Goal: Task Accomplishment & Management: Use online tool/utility

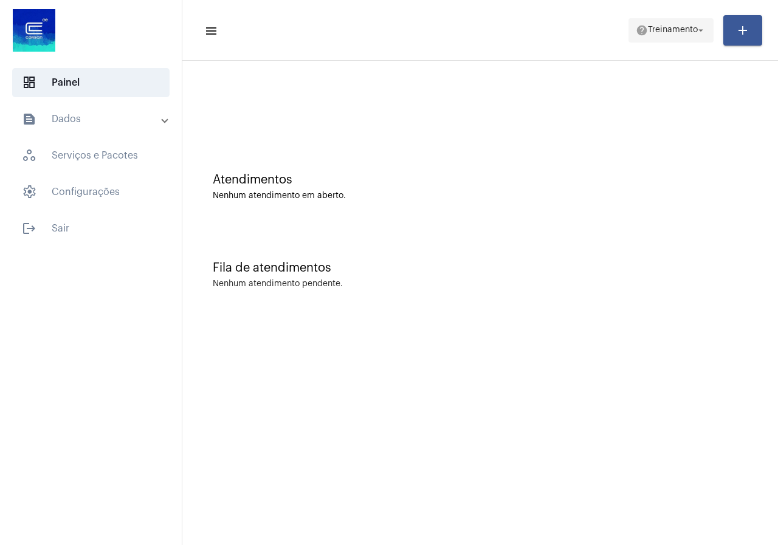
click at [683, 19] on span "help Treinamento arrow_drop_down" at bounding box center [670, 30] width 70 height 22
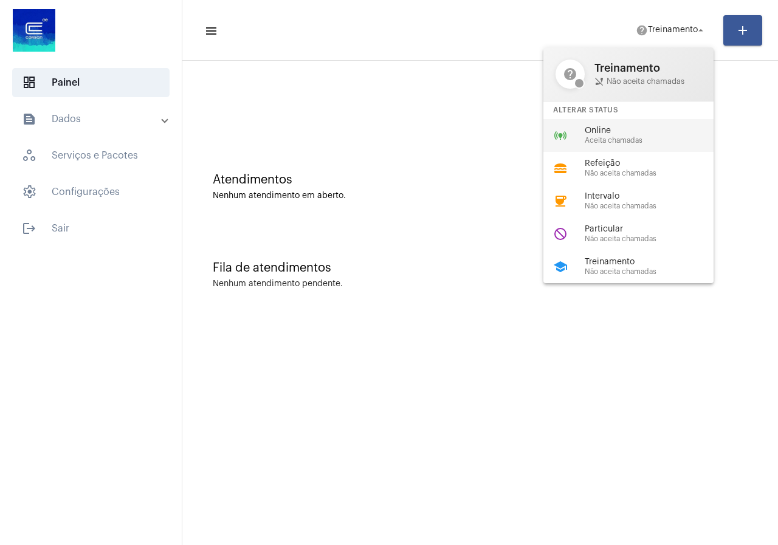
click at [641, 139] on span "Aceita chamadas" at bounding box center [653, 141] width 139 height 8
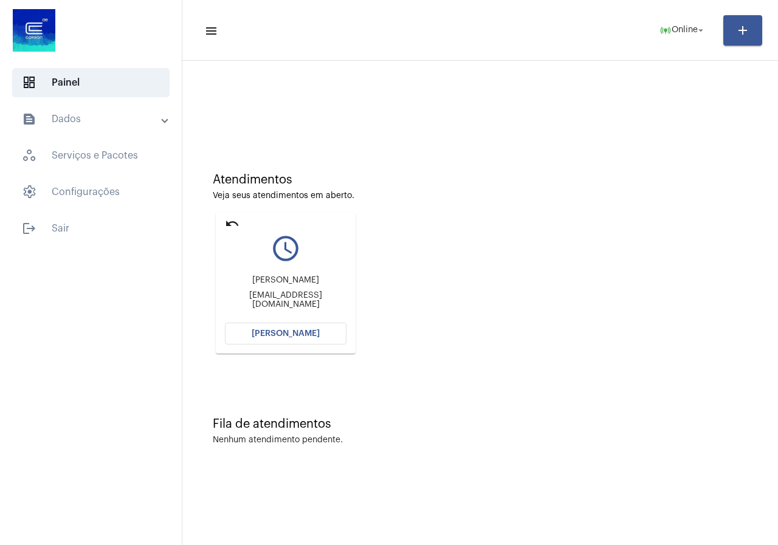
click at [231, 223] on mat-icon "undo" at bounding box center [232, 223] width 15 height 15
click at [283, 338] on button "[PERSON_NAME]" at bounding box center [286, 334] width 122 height 22
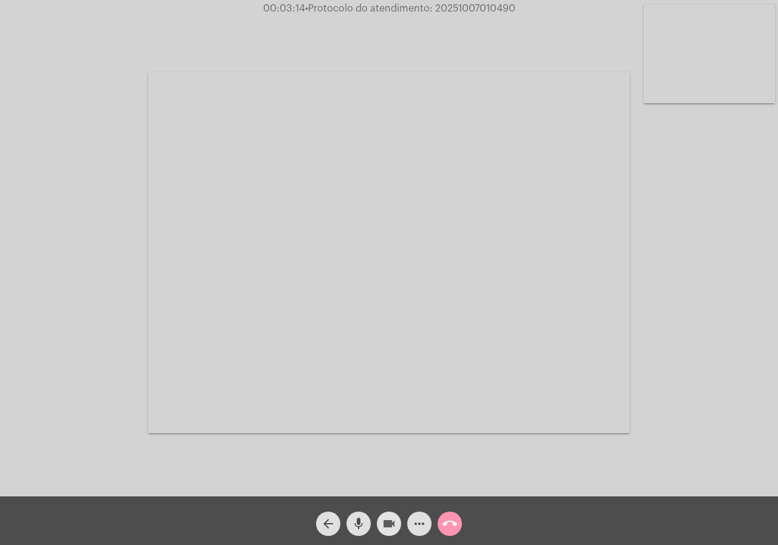
click at [386, 524] on mat-icon "videocam" at bounding box center [389, 523] width 15 height 15
click at [386, 517] on mat-icon "videocam_off" at bounding box center [389, 523] width 15 height 15
click at [419, 518] on mat-icon "more_horiz" at bounding box center [419, 523] width 15 height 15
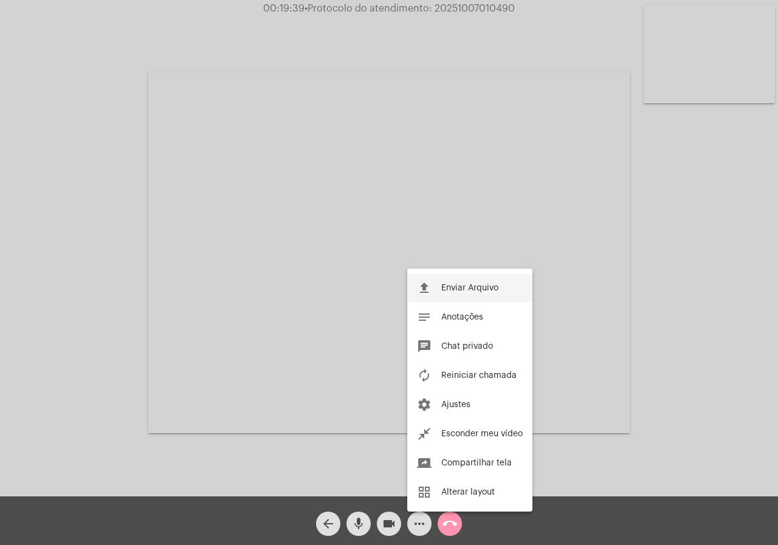
click at [450, 295] on button "file_upload Enviar Arquivo" at bounding box center [469, 287] width 125 height 29
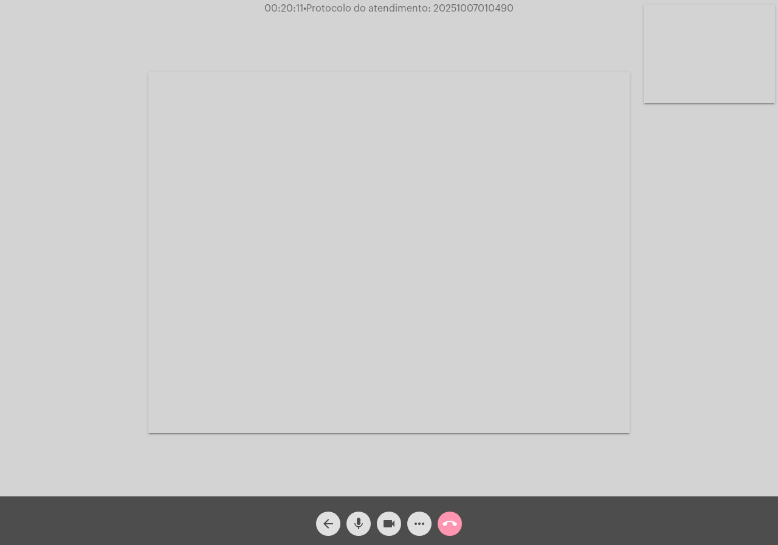
click at [421, 529] on mat-icon "more_horiz" at bounding box center [419, 523] width 15 height 15
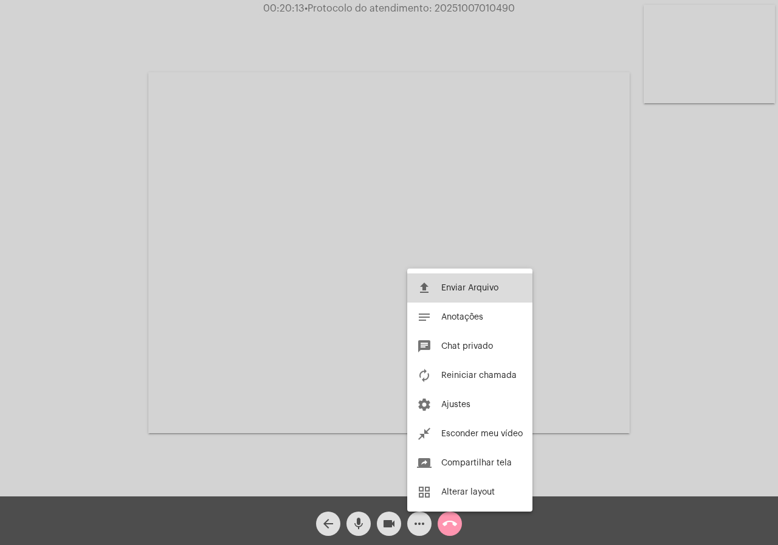
click at [440, 296] on button "file_upload Enviar Arquivo" at bounding box center [469, 287] width 125 height 29
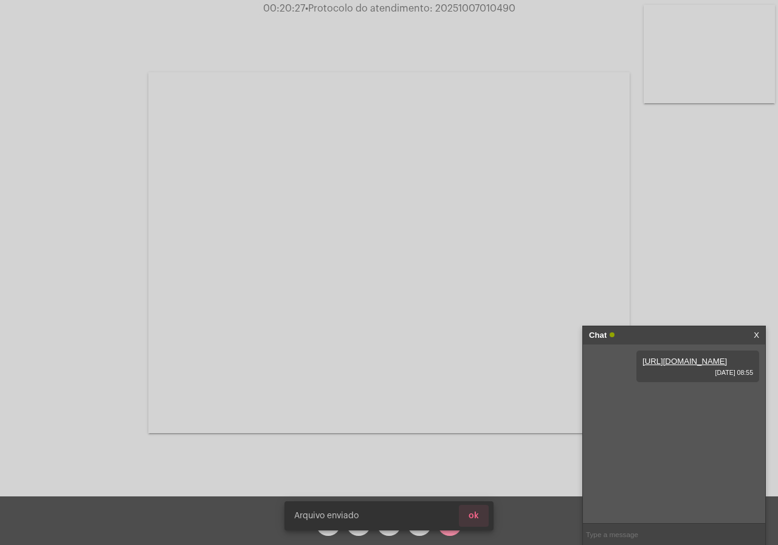
click at [470, 516] on span "ok" at bounding box center [473, 516] width 10 height 9
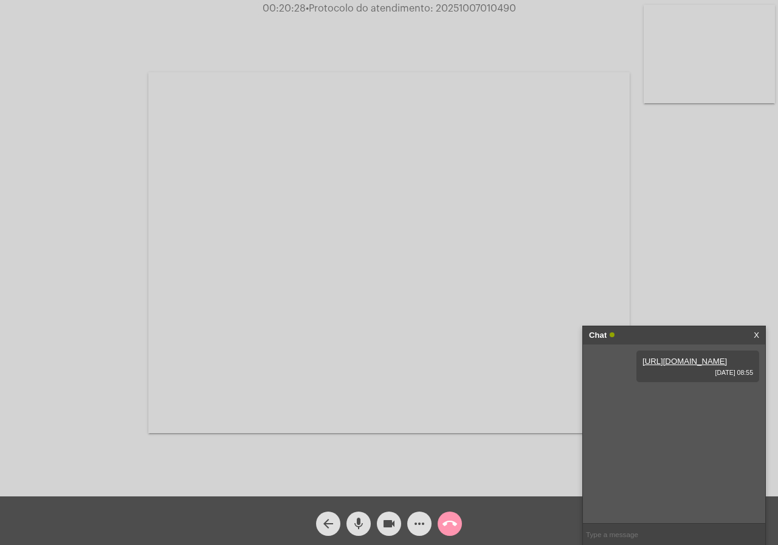
click at [427, 522] on button "more_horiz" at bounding box center [419, 524] width 24 height 24
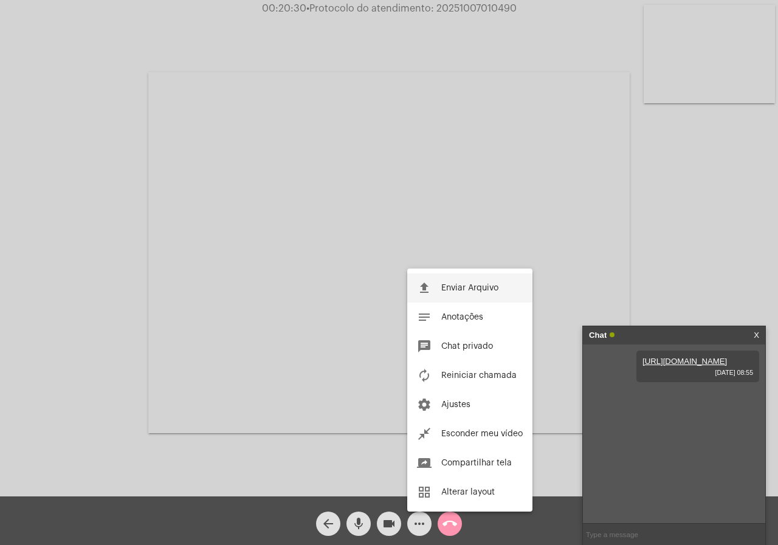
click at [431, 289] on mat-icon "file_upload" at bounding box center [424, 288] width 15 height 15
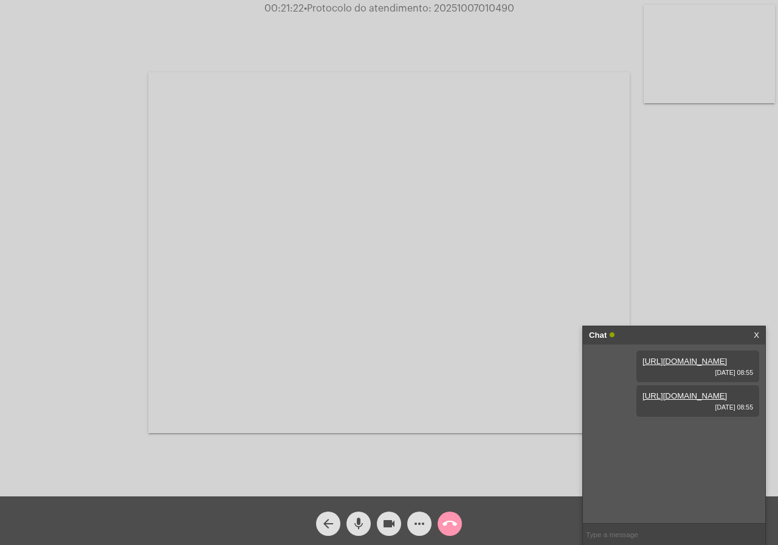
click at [449, 2] on div "Acessando Câmera e Microfone..." at bounding box center [389, 248] width 778 height 496
click at [449, 7] on span "• Protocolo do atendimento: 20251007010490" at bounding box center [409, 9] width 210 height 10
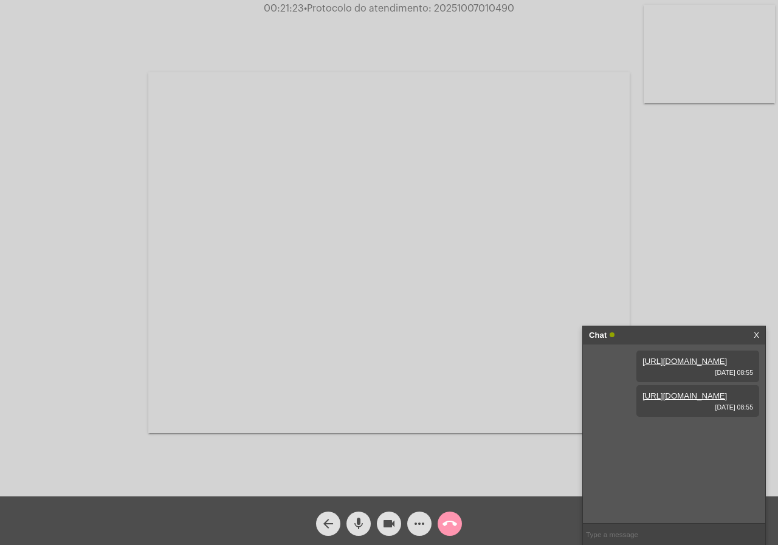
click at [449, 7] on span "• Protocolo do atendimento: 20251007010490" at bounding box center [409, 9] width 210 height 10
click at [448, 518] on mat-icon "call_end" at bounding box center [449, 523] width 15 height 15
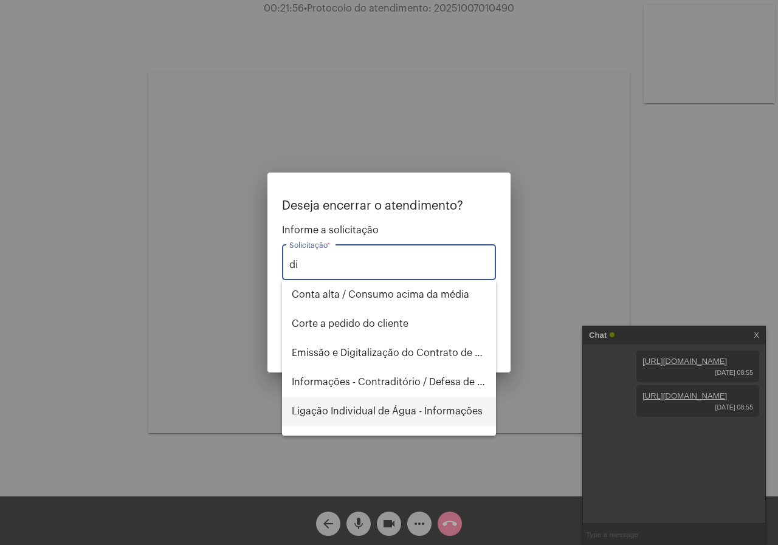
type input "d"
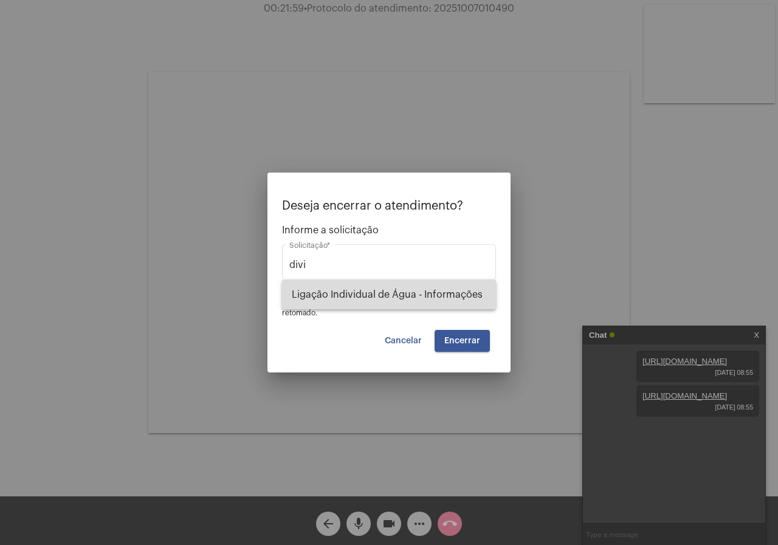
click at [330, 305] on span "Ligação Individual de Água - Informações" at bounding box center [389, 294] width 194 height 29
type input "Ligação Individual de Água - Informações"
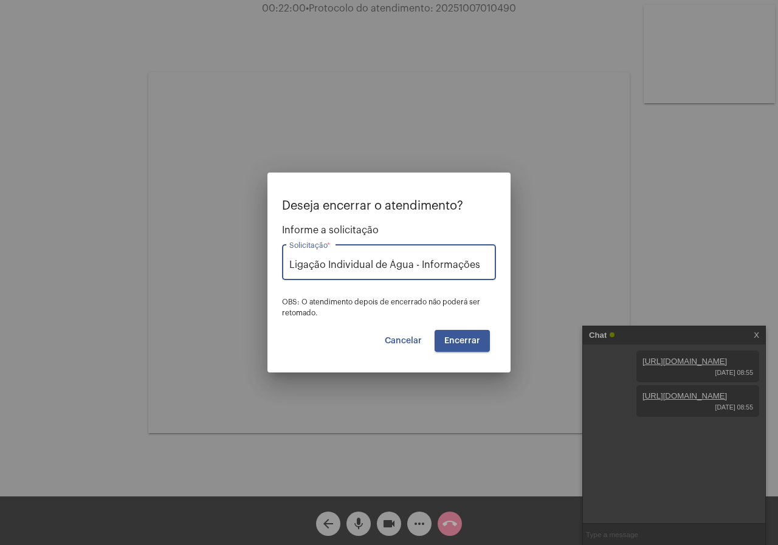
click at [464, 343] on span "Encerrar" at bounding box center [462, 341] width 36 height 9
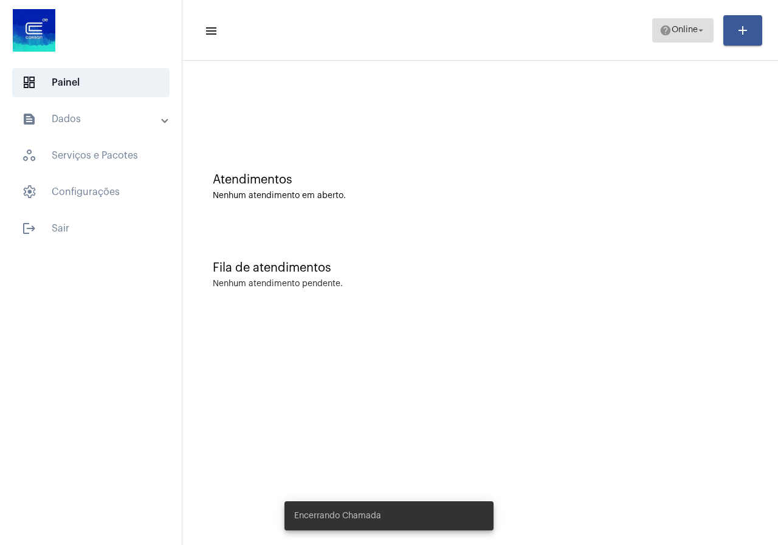
click at [659, 40] on span "help Online arrow_drop_down" at bounding box center [682, 30] width 47 height 22
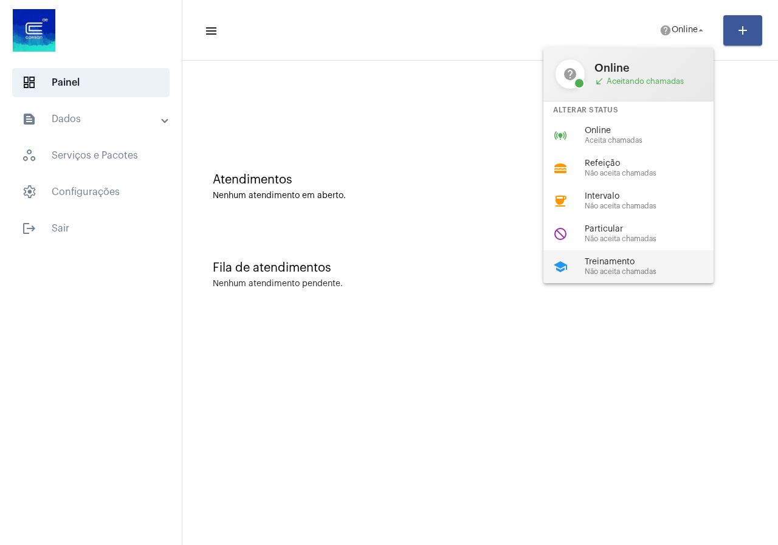
click at [637, 278] on div "school Treinamento Não aceita chamadas" at bounding box center [638, 266] width 190 height 33
click at [637, 278] on div "Fila de atendimentos Nenhum atendimento pendente." at bounding box center [479, 269] width 583 height 88
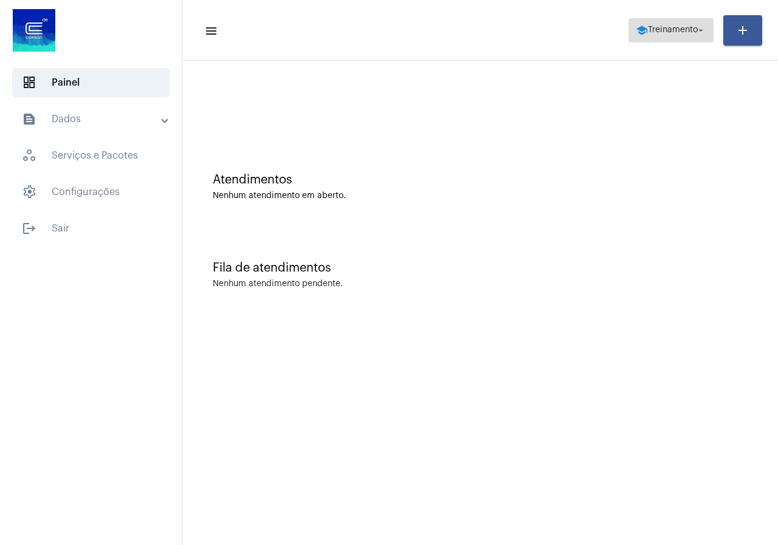
click at [679, 29] on span "Treinamento" at bounding box center [673, 30] width 50 height 9
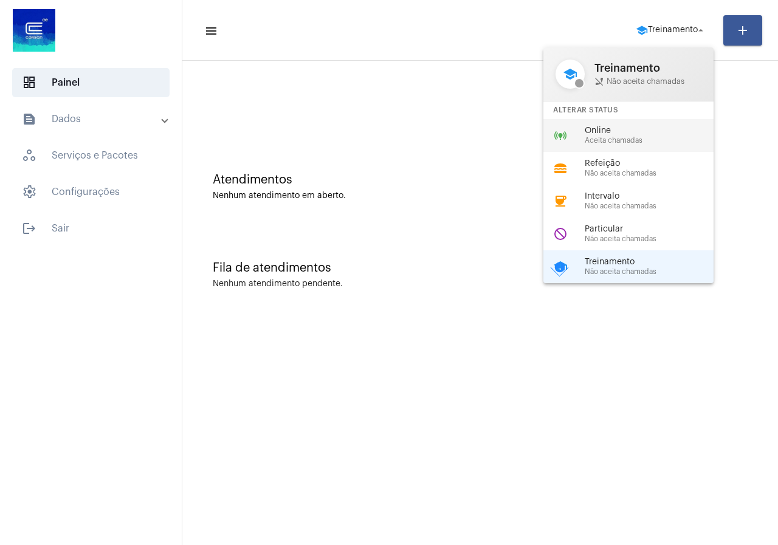
click at [553, 135] on mat-icon "online_prediction" at bounding box center [560, 135] width 15 height 15
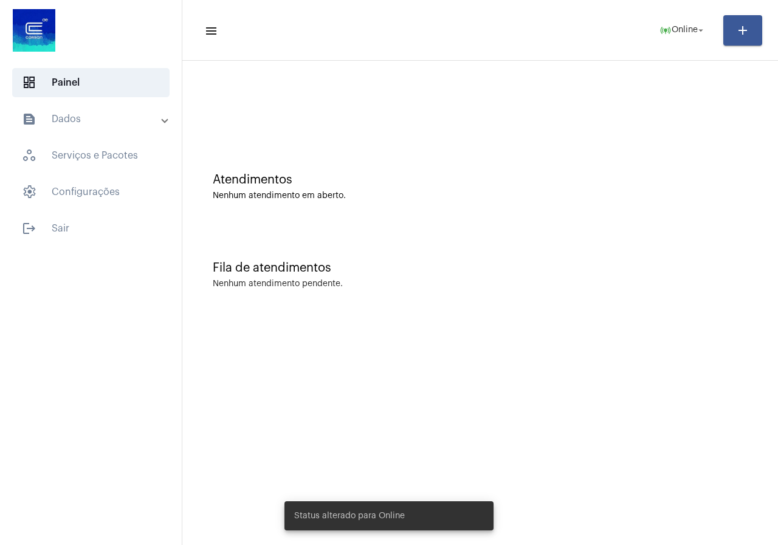
click at [459, 391] on mat-sidenav-content "menu online_prediction Online arrow_drop_down add Atendimentos Nenhum atendimen…" at bounding box center [479, 272] width 595 height 545
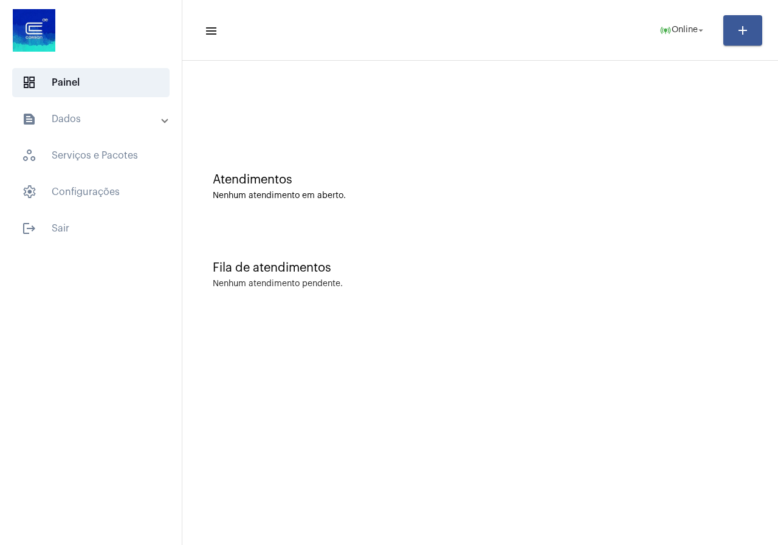
click at [104, 140] on mat-accordion "text_snippet_outlined Dados history_outlined Histórico schedule_outlined Agenda…" at bounding box center [91, 155] width 182 height 102
click at [101, 134] on mat-accordion "text_snippet_outlined Dados history_outlined Histórico schedule_outlined Agenda…" at bounding box center [91, 155] width 182 height 102
click at [94, 122] on mat-panel-title "text_snippet_outlined Dados" at bounding box center [92, 119] width 140 height 15
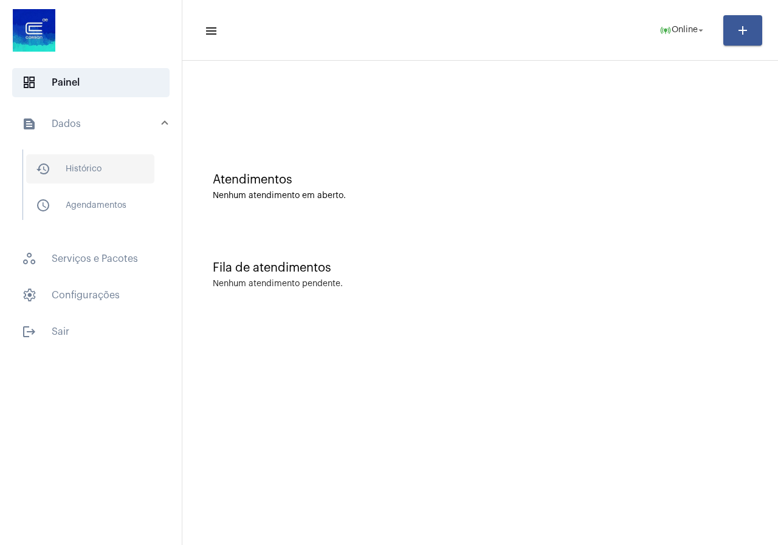
click at [86, 166] on span "history_outlined Histórico" at bounding box center [90, 168] width 128 height 29
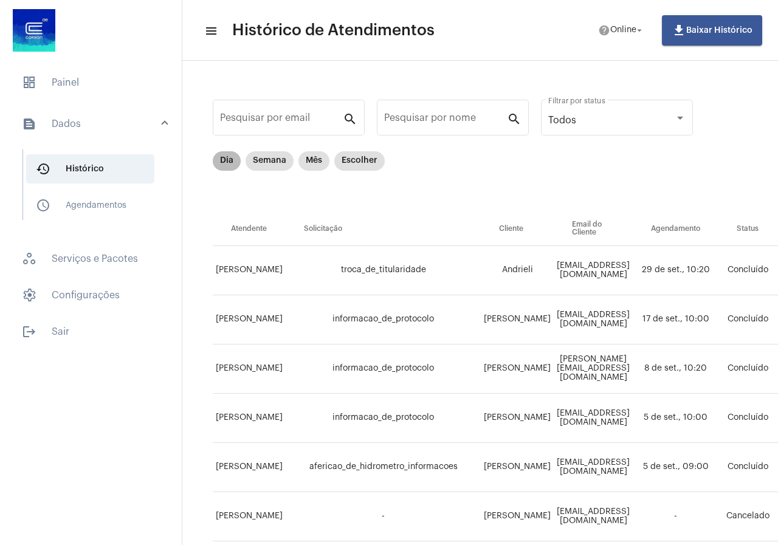
click at [231, 171] on div "Dia Semana Mês Escolher" at bounding box center [298, 161] width 177 height 24
click at [228, 167] on mat-chip "Dia" at bounding box center [227, 160] width 28 height 19
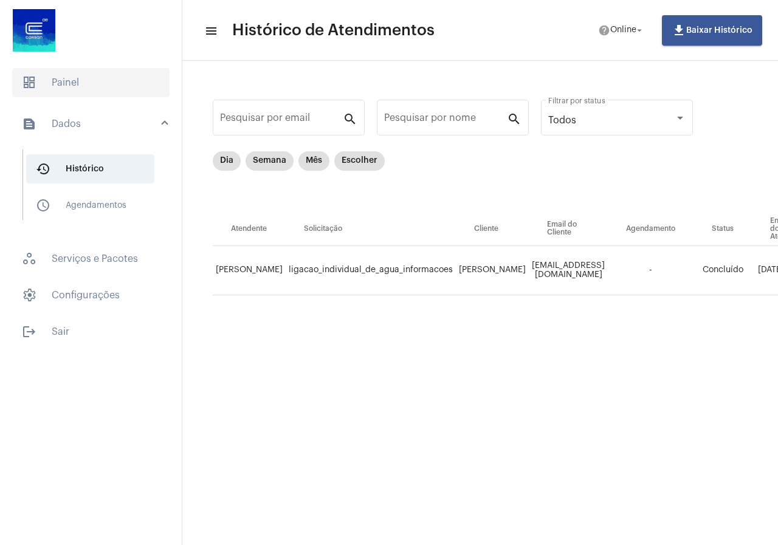
click at [118, 70] on span "dashboard Painel" at bounding box center [90, 82] width 157 height 29
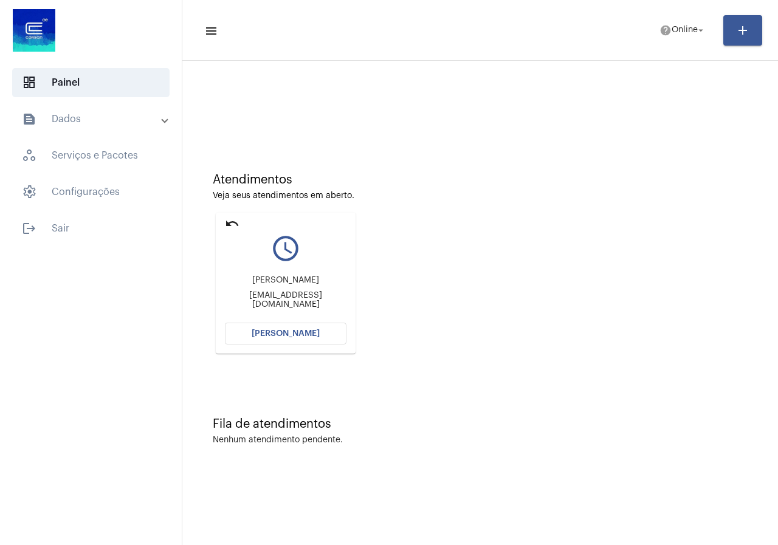
click at [317, 335] on button "[PERSON_NAME]" at bounding box center [286, 334] width 122 height 22
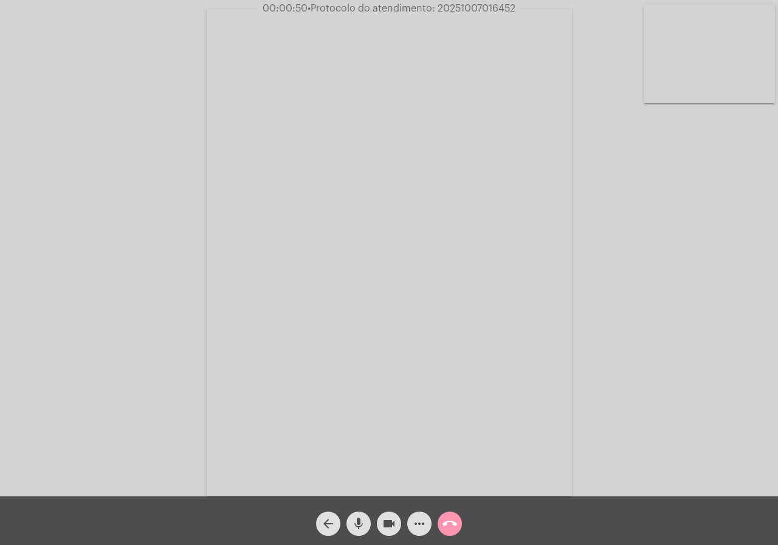
click at [397, 514] on button "videocam" at bounding box center [389, 524] width 24 height 24
click at [318, 522] on button "arrow_back" at bounding box center [328, 524] width 24 height 24
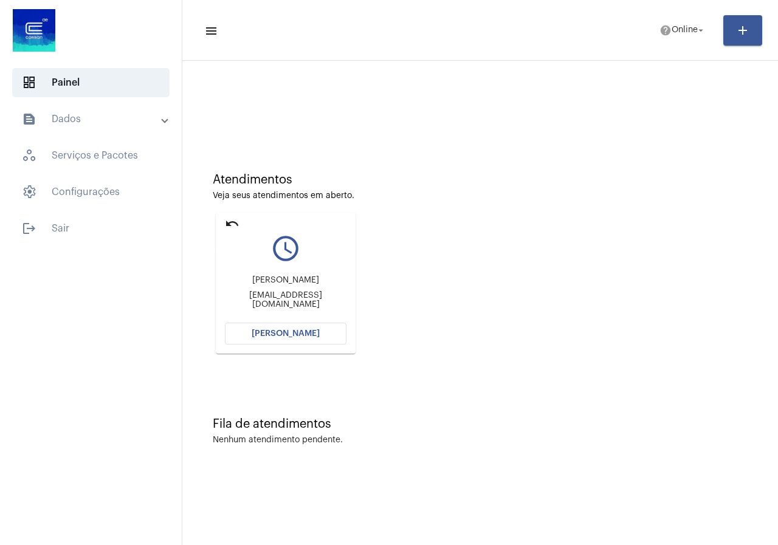
click at [231, 218] on mat-icon "undo" at bounding box center [232, 223] width 15 height 15
click at [229, 225] on mat-icon "undo" at bounding box center [232, 223] width 15 height 15
click at [284, 343] on button "[PERSON_NAME]" at bounding box center [286, 334] width 122 height 22
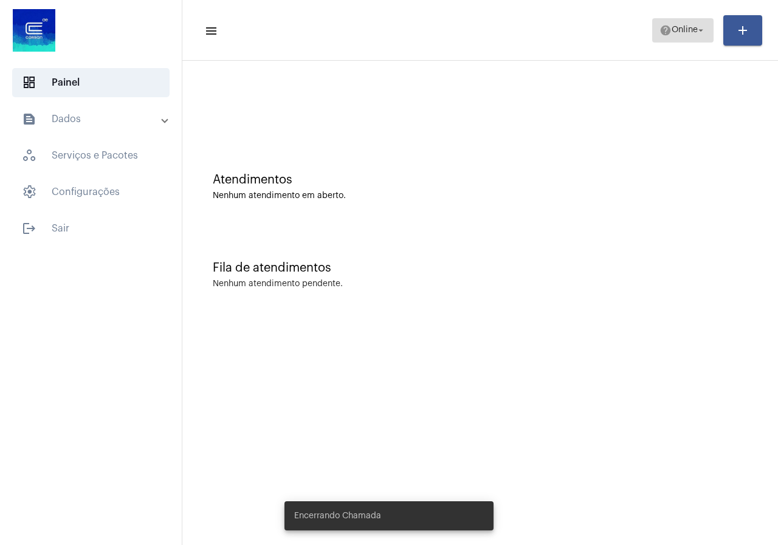
click at [671, 33] on span "Online" at bounding box center [684, 30] width 26 height 9
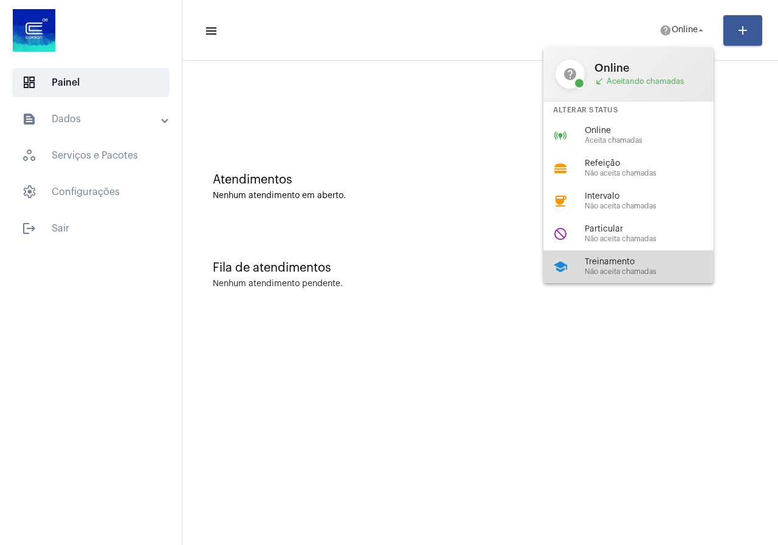
click at [658, 252] on div "school Treinamento Não aceita chamadas" at bounding box center [638, 266] width 190 height 33
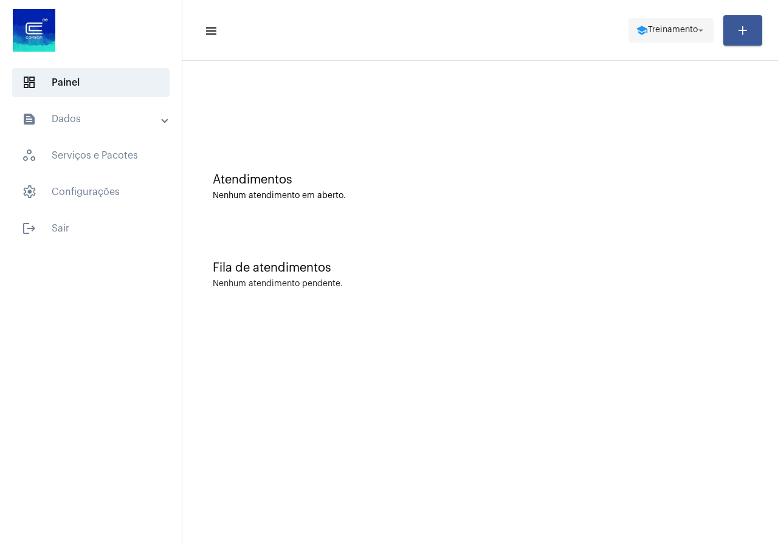
click at [676, 36] on span "school Treinamento arrow_drop_down" at bounding box center [670, 30] width 70 height 22
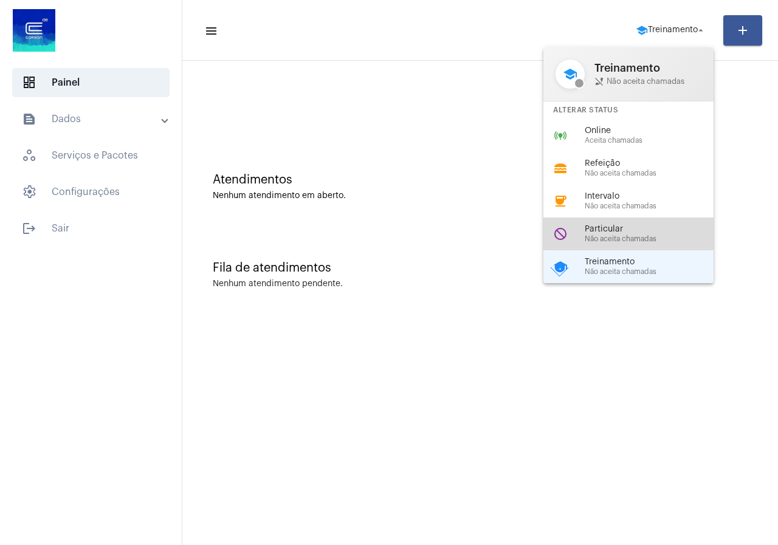
click at [613, 244] on div "do_not_disturb Particular Não aceita chamadas" at bounding box center [638, 234] width 190 height 33
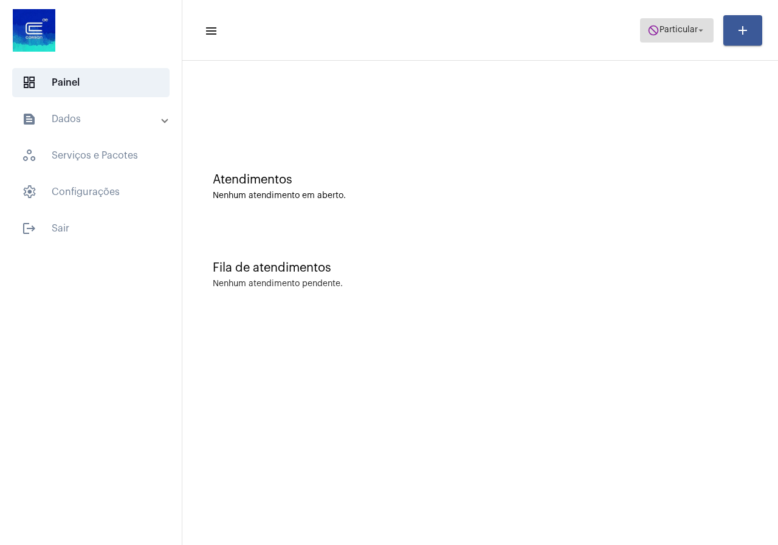
click at [677, 26] on span "Particular" at bounding box center [678, 30] width 38 height 9
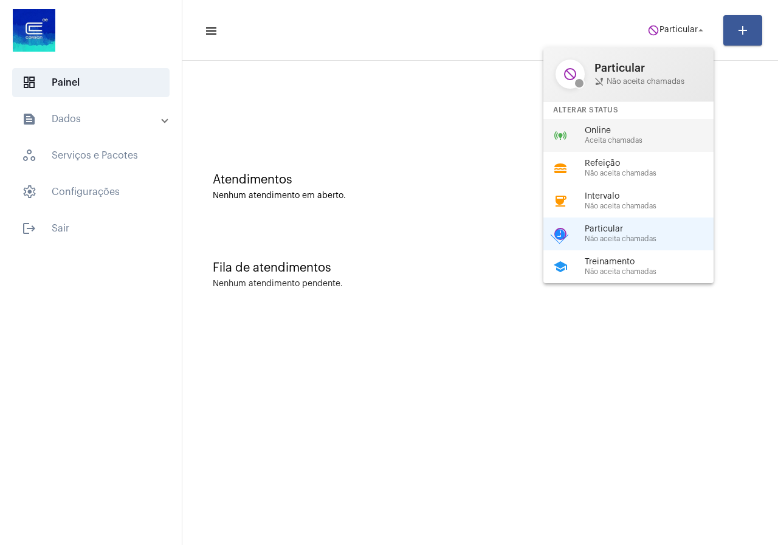
click at [645, 131] on span "Online" at bounding box center [653, 130] width 139 height 9
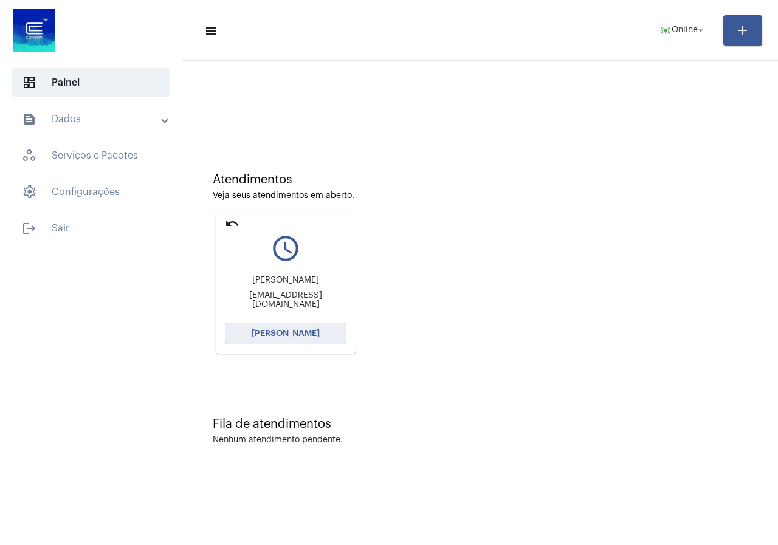
click at [288, 331] on span "[PERSON_NAME]" at bounding box center [286, 333] width 68 height 9
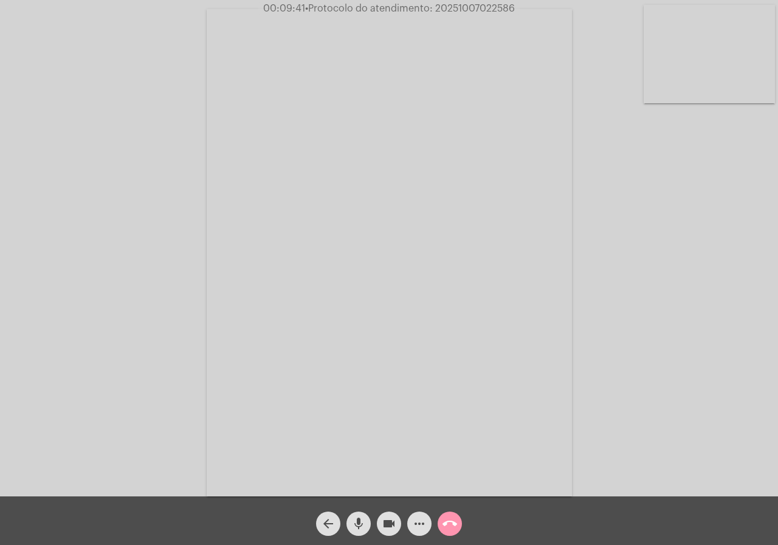
click at [454, 12] on span "• Protocolo do atendimento: 20251007022586" at bounding box center [410, 9] width 210 height 10
click at [454, 517] on mat-icon "call_end" at bounding box center [449, 523] width 15 height 15
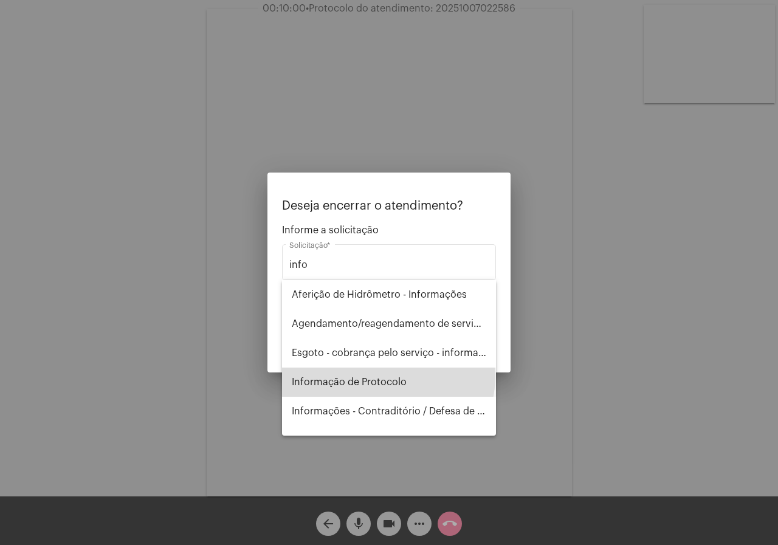
click at [388, 377] on span "Informação de Protocolo" at bounding box center [389, 382] width 194 height 29
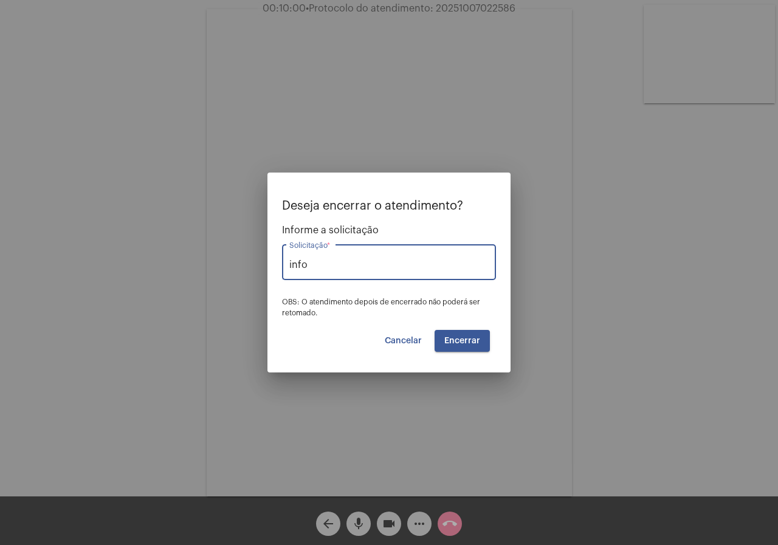
type input "Informação de Protocolo"
click at [462, 345] on button "Encerrar" at bounding box center [461, 341] width 55 height 22
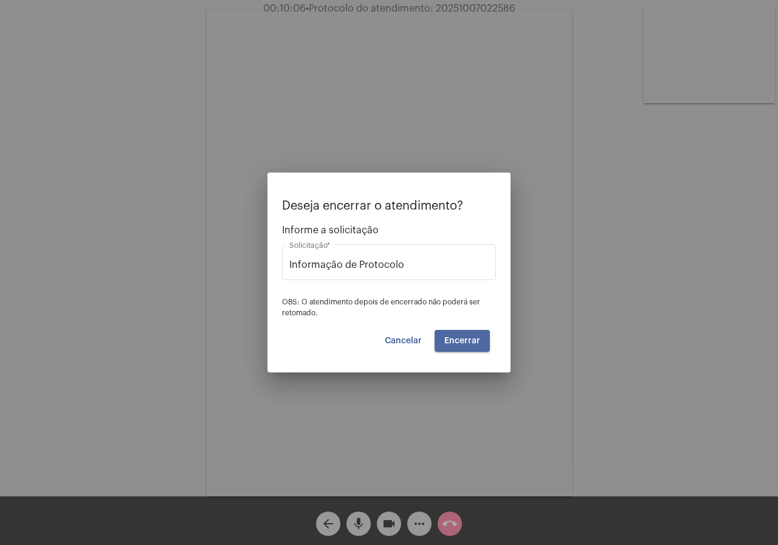
click at [462, 345] on button "Encerrar" at bounding box center [461, 341] width 55 height 22
click at [461, 343] on span "Encerrar" at bounding box center [462, 341] width 36 height 9
click at [457, 343] on span "Encerrar" at bounding box center [462, 341] width 36 height 9
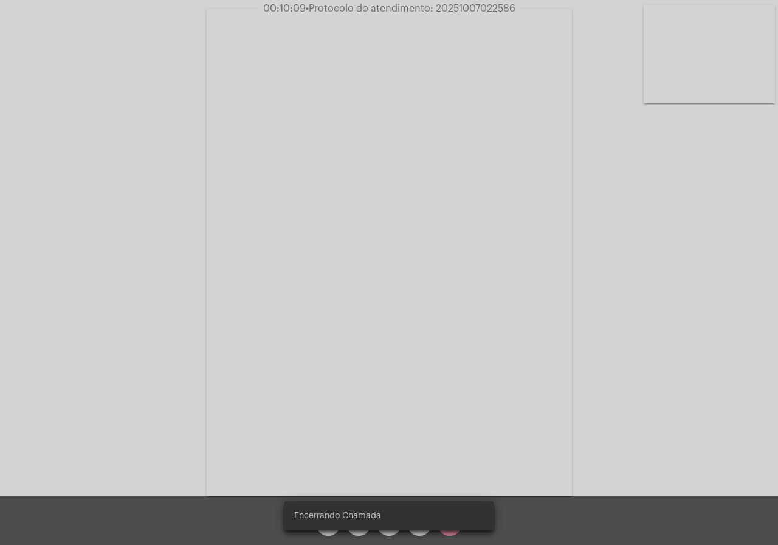
click at [457, 343] on video at bounding box center [389, 252] width 365 height 487
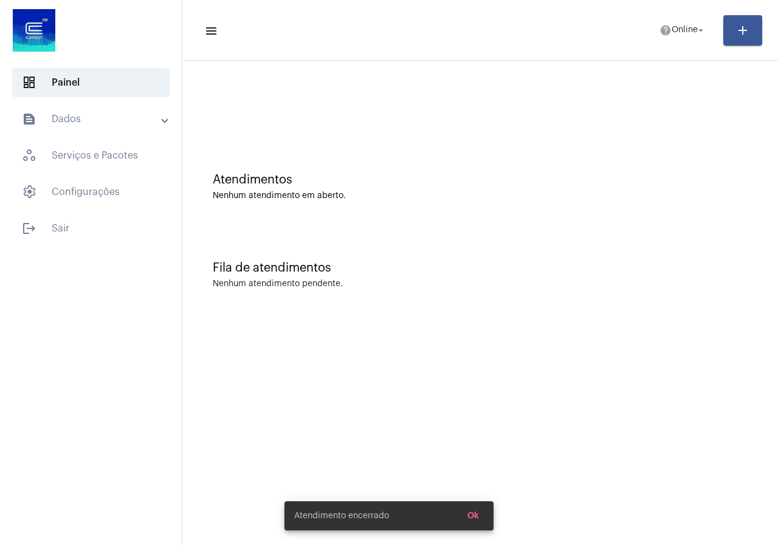
click at [674, 15] on mat-toolbar-row "menu help Online arrow_drop_down add" at bounding box center [479, 30] width 595 height 39
click at [672, 41] on span "help Online arrow_drop_down" at bounding box center [682, 30] width 47 height 22
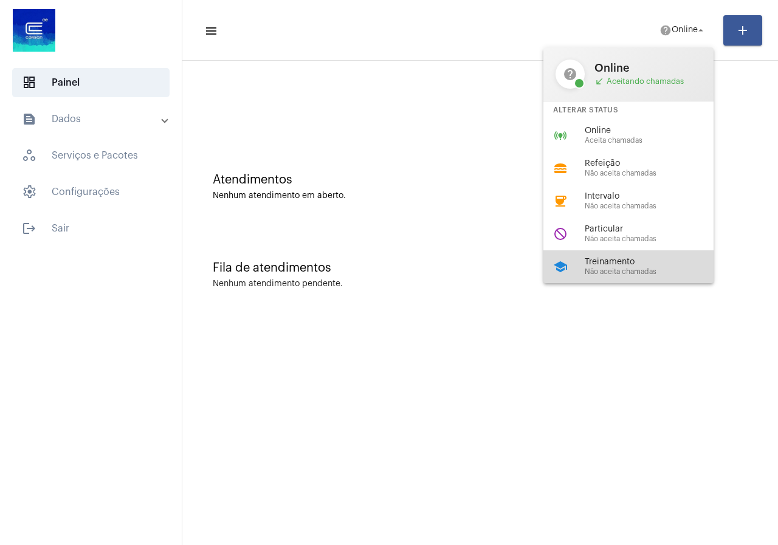
click at [645, 250] on div "school Treinamento Não aceita chamadas" at bounding box center [638, 266] width 190 height 33
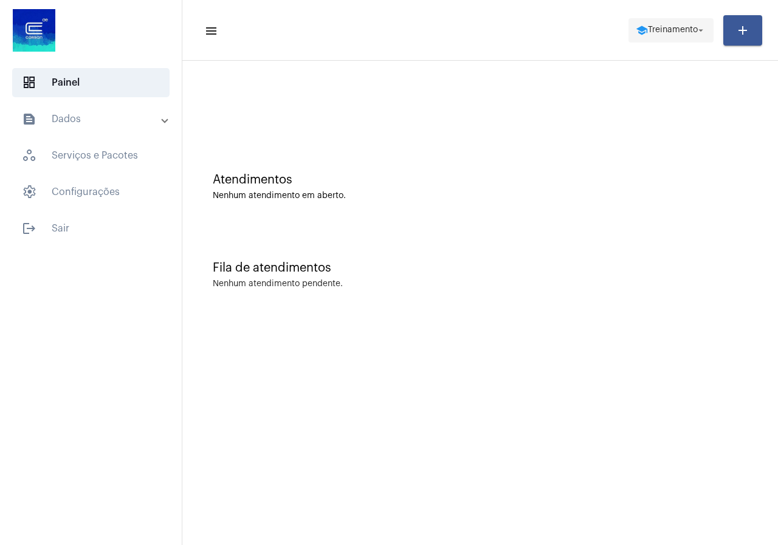
click at [669, 39] on span "school Treinamento arrow_drop_down" at bounding box center [670, 30] width 70 height 22
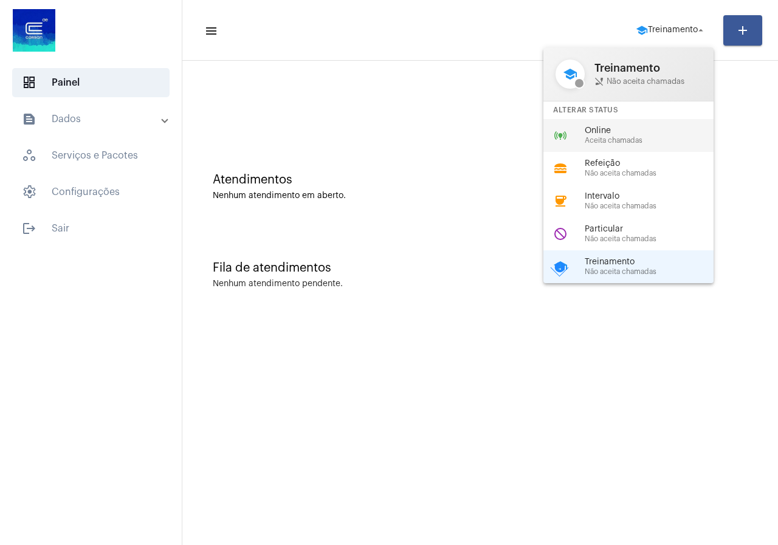
click at [609, 123] on div "online_prediction Online Aceita chamadas" at bounding box center [638, 135] width 190 height 33
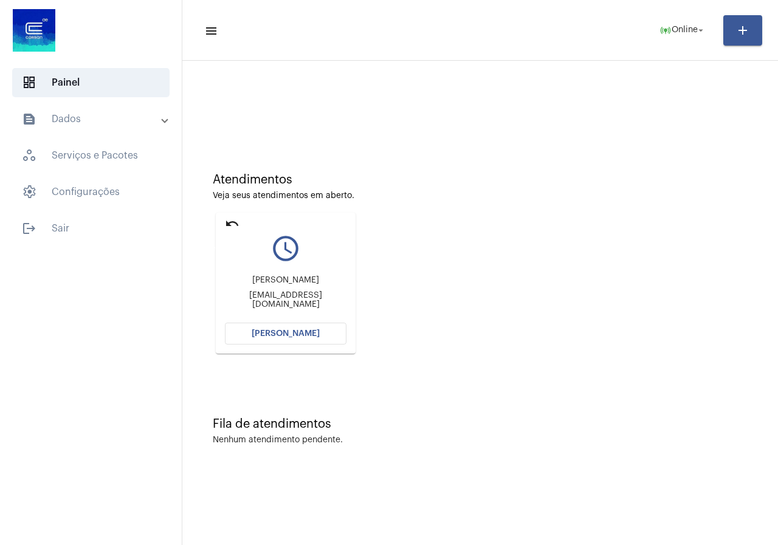
click at [227, 224] on mat-icon "undo" at bounding box center [232, 223] width 15 height 15
click at [224, 226] on mat-card "undo query_builder [PERSON_NAME][GEOGRAPHIC_DATA] [PERSON_NAME][EMAIL_ADDRESS][…" at bounding box center [286, 283] width 140 height 141
click at [230, 219] on mat-icon "undo" at bounding box center [232, 223] width 15 height 15
click at [671, 26] on span "online_prediction Online arrow_drop_down" at bounding box center [682, 30] width 47 height 22
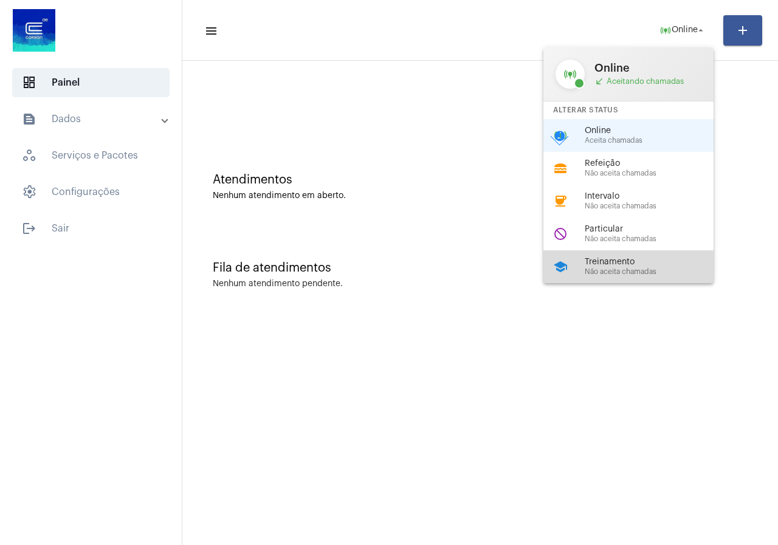
click at [617, 270] on span "Não aceita chamadas" at bounding box center [653, 272] width 139 height 8
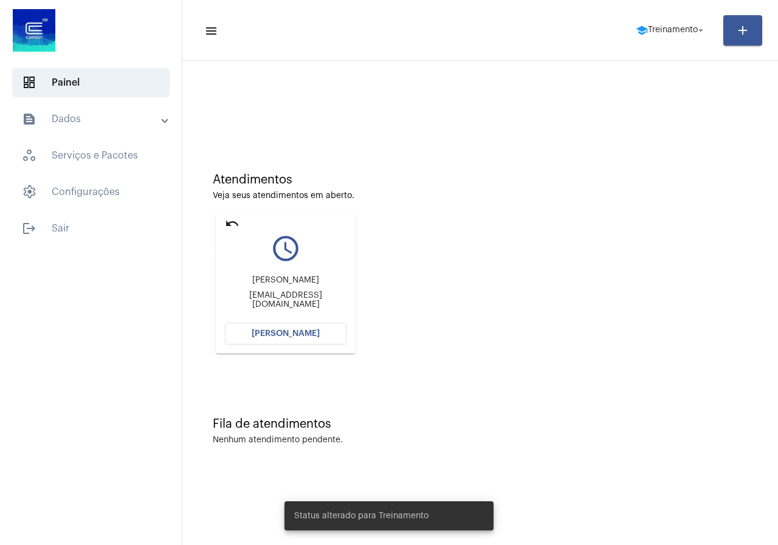
click at [232, 223] on mat-icon "undo" at bounding box center [232, 223] width 15 height 15
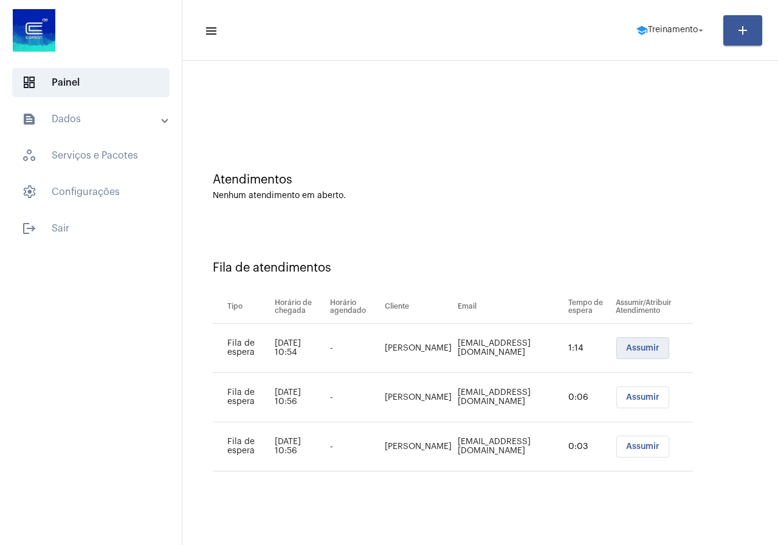
click at [636, 343] on button "Assumir" at bounding box center [642, 348] width 53 height 22
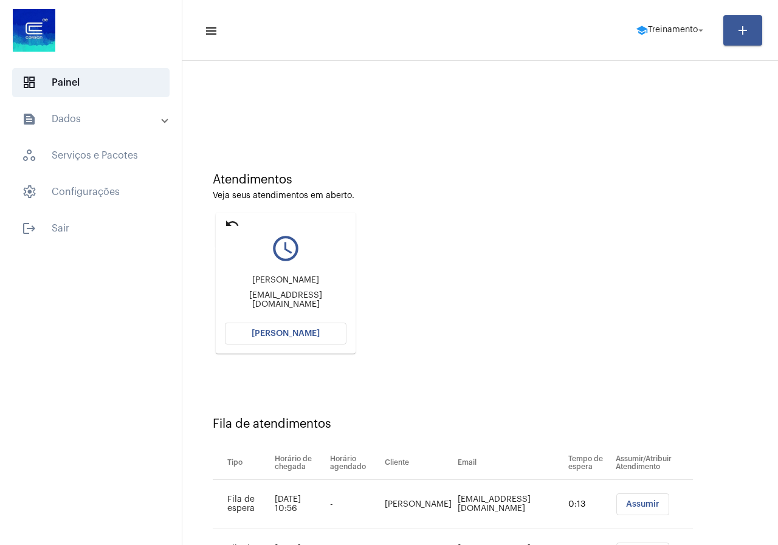
click at [230, 220] on mat-icon "undo" at bounding box center [232, 223] width 15 height 15
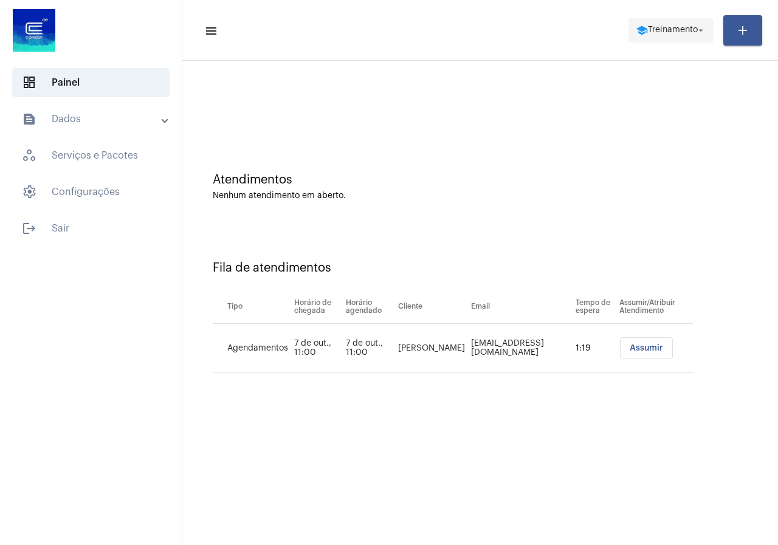
click at [670, 35] on span "school Treinamento arrow_drop_down" at bounding box center [670, 30] width 70 height 22
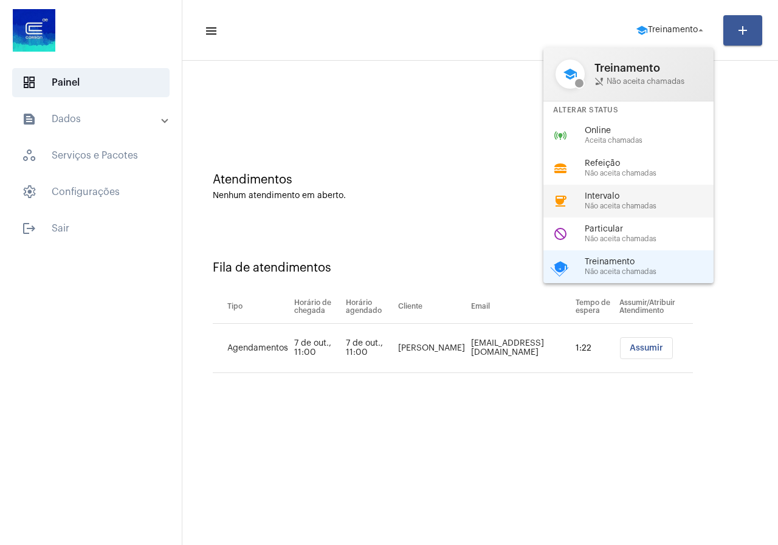
click at [596, 200] on span "Intervalo" at bounding box center [653, 196] width 139 height 9
